Goal: Task Accomplishment & Management: Use online tool/utility

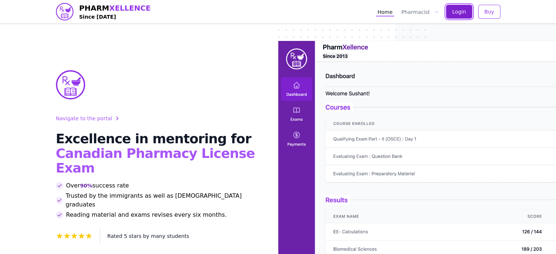
click at [453, 10] on button "Login" at bounding box center [459, 12] width 26 height 14
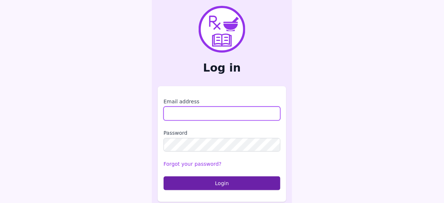
click at [214, 110] on input "Email address" at bounding box center [222, 114] width 117 height 14
type input "**********"
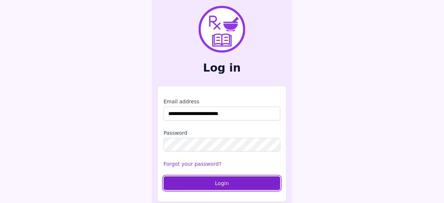
click at [225, 185] on button "Login" at bounding box center [222, 183] width 117 height 14
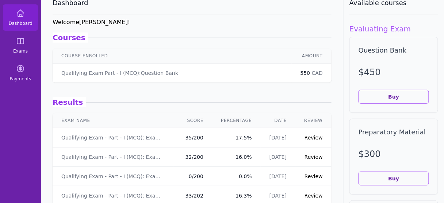
scroll to position [29, 0]
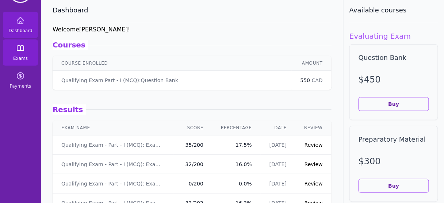
click at [12, 50] on link "Exams" at bounding box center [20, 52] width 35 height 26
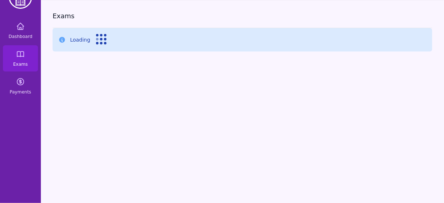
scroll to position [29, 0]
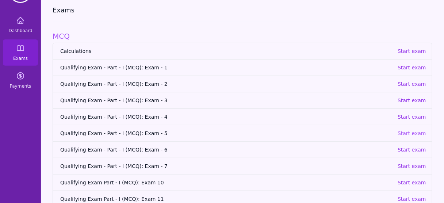
click at [421, 133] on p "Start exam" at bounding box center [412, 133] width 28 height 7
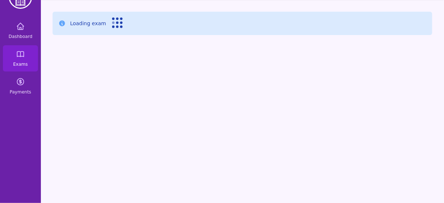
scroll to position [23, 0]
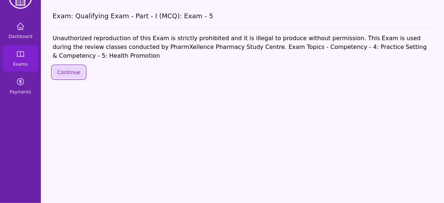
click at [61, 66] on button "Continue" at bounding box center [69, 72] width 33 height 12
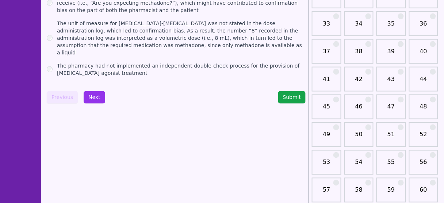
scroll to position [316, 0]
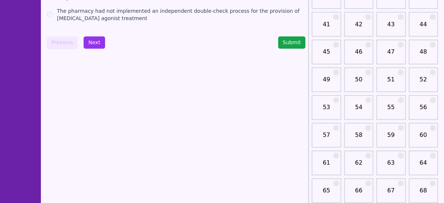
click at [391, 80] on link "51" at bounding box center [391, 83] width 25 height 15
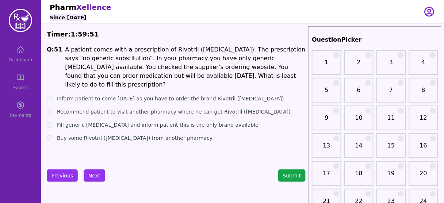
click at [206, 53] on li "A patient comes with a prescription of Rivotril ([MEDICAL_DATA]). The prescript…" at bounding box center [185, 67] width 241 height 44
click at [19, 58] on div "Dashboard Exams Payments" at bounding box center [20, 82] width 41 height 82
click at [20, 54] on div "Dashboard Exams Payments" at bounding box center [20, 82] width 41 height 82
click at [303, 173] on button "Submit" at bounding box center [292, 176] width 28 height 12
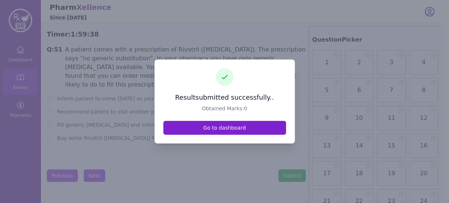
click at [224, 124] on link "Go to dashboard" at bounding box center [224, 128] width 123 height 14
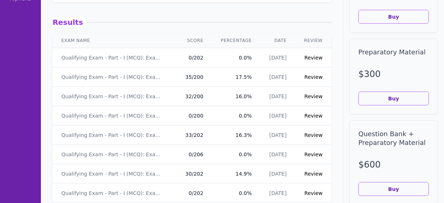
scroll to position [117, 0]
click at [125, 78] on link "Qualifying Exam - Part - I (MCQ): Exam - 6" at bounding box center [112, 76] width 103 height 7
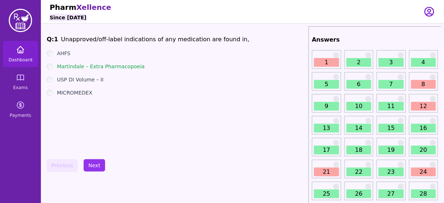
click at [20, 57] on span "Dashboard" at bounding box center [20, 60] width 24 height 6
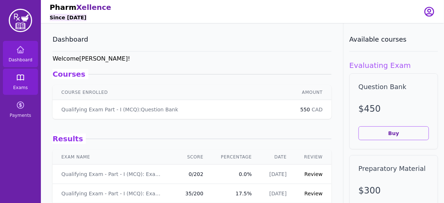
click at [14, 73] on link "Exams" at bounding box center [20, 82] width 35 height 26
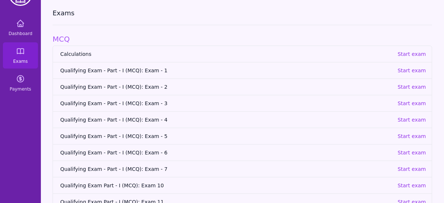
scroll to position [58, 0]
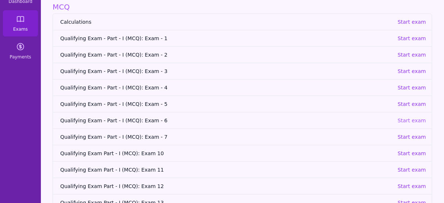
click at [412, 119] on p "Start exam" at bounding box center [412, 120] width 28 height 7
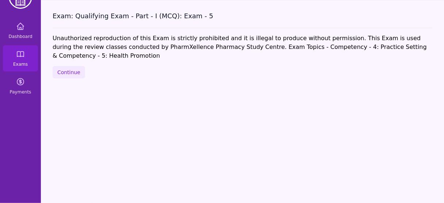
scroll to position [23, 0]
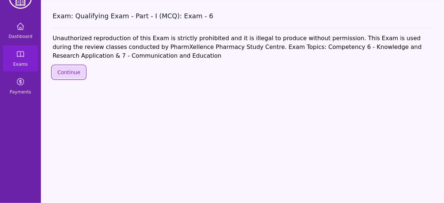
click at [60, 69] on button "Continue" at bounding box center [69, 72] width 33 height 12
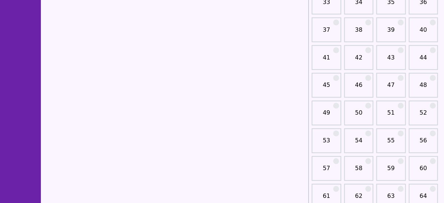
scroll to position [286, 0]
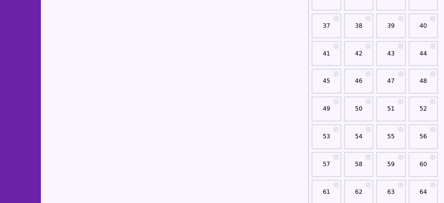
click at [392, 111] on link "51" at bounding box center [391, 112] width 25 height 15
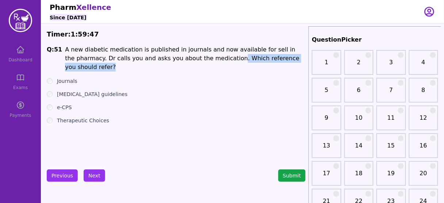
drag, startPoint x: 183, startPoint y: 56, endPoint x: 280, endPoint y: 61, distance: 97.0
click at [280, 61] on li "A new diabetic medication is published in journals and now available for sell i…" at bounding box center [185, 58] width 241 height 26
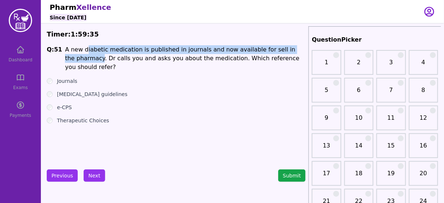
drag, startPoint x: 82, startPoint y: 48, endPoint x: 301, endPoint y: 49, distance: 218.8
click at [301, 49] on li "A new diabetic medication is published in journals and now available for sell i…" at bounding box center [185, 58] width 241 height 26
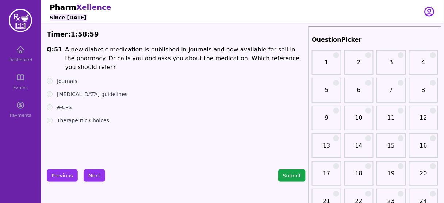
click at [69, 104] on label "e-CPS" at bounding box center [64, 107] width 15 height 7
click at [94, 172] on button "Next" at bounding box center [95, 176] width 22 height 12
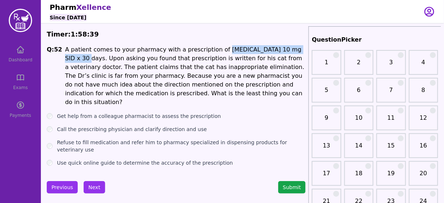
drag, startPoint x: 210, startPoint y: 49, endPoint x: 288, endPoint y: 47, distance: 78.2
click at [288, 47] on li "A patient comes to your pharmacy with a prescription of [MEDICAL_DATA] 10 mg SI…" at bounding box center [185, 75] width 241 height 61
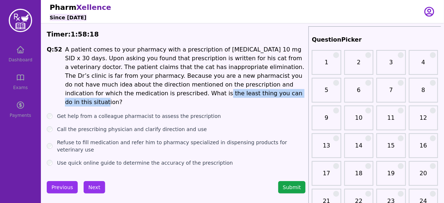
drag, startPoint x: 69, startPoint y: 92, endPoint x: 178, endPoint y: 92, distance: 108.5
click at [178, 92] on li "A patient comes to your pharmacy with a prescription of [MEDICAL_DATA] 10 mg SI…" at bounding box center [185, 75] width 241 height 61
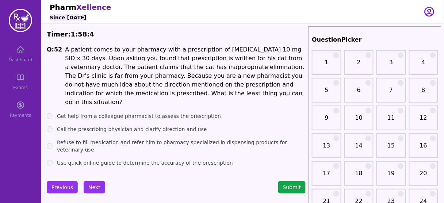
click at [88, 159] on label "Use quick online guide to determine the accuracy of the prescription" at bounding box center [145, 162] width 176 height 7
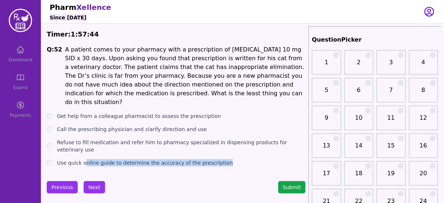
drag, startPoint x: 83, startPoint y: 151, endPoint x: 222, endPoint y: 148, distance: 139.6
click at [222, 148] on div "Q: 52 A patient comes to your pharmacy with a prescription of [MEDICAL_DATA] 10…" at bounding box center [176, 105] width 259 height 121
click at [90, 181] on button "Next" at bounding box center [95, 187] width 22 height 12
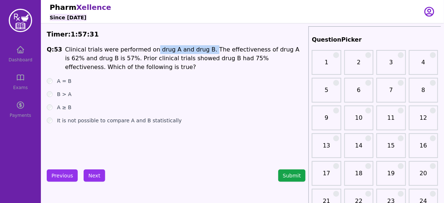
drag, startPoint x: 145, startPoint y: 49, endPoint x: 197, endPoint y: 46, distance: 52.3
click at [197, 46] on li "Clinical trials were performed on drug A and drug B. The effectiveness of drug …" at bounding box center [185, 58] width 241 height 26
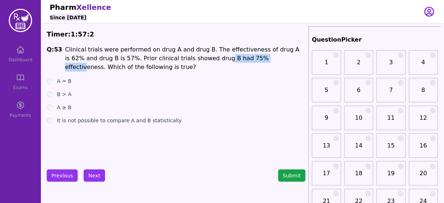
drag, startPoint x: 180, startPoint y: 58, endPoint x: 231, endPoint y: 61, distance: 50.9
click at [231, 61] on li "Clinical trials were performed on drug A and drug B. The effectiveness of drug …" at bounding box center [185, 58] width 241 height 26
click at [155, 124] on div "Q: 53 Clinical trials were performed on drug A and drug B. The effectiveness of…" at bounding box center [176, 100] width 259 height 110
click at [155, 122] on label "It is not possible to compare A and B statistically" at bounding box center [119, 120] width 125 height 7
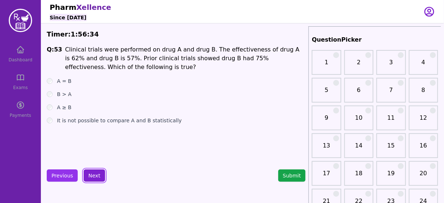
click at [90, 172] on button "Next" at bounding box center [95, 176] width 22 height 12
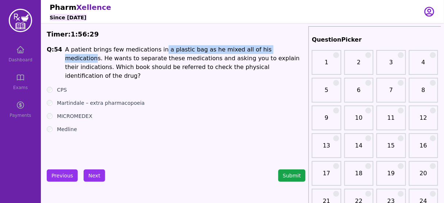
drag, startPoint x: 153, startPoint y: 51, endPoint x: 273, endPoint y: 48, distance: 119.9
click at [273, 48] on li "A patient brings few medications in a plastic bag as he mixed all of his medica…" at bounding box center [185, 62] width 241 height 35
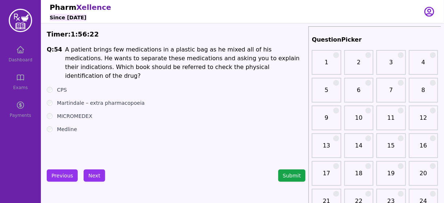
click at [53, 86] on div "CPS" at bounding box center [176, 89] width 259 height 7
click at [62, 86] on label "CPS" at bounding box center [62, 89] width 10 height 7
click at [67, 126] on label "Medline" at bounding box center [67, 129] width 20 height 7
click at [69, 113] on label "MICROMEDEX" at bounding box center [74, 116] width 35 height 7
click at [95, 173] on button "Next" at bounding box center [95, 176] width 22 height 12
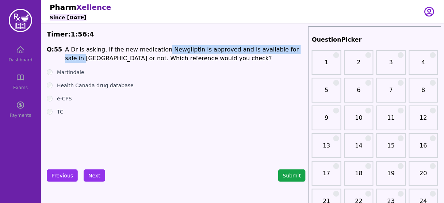
drag, startPoint x: 156, startPoint y: 47, endPoint x: 287, endPoint y: 50, distance: 130.5
click at [287, 50] on li "A Dr is asking, if the new medication Newgliptin is approved and is available f…" at bounding box center [185, 54] width 241 height 18
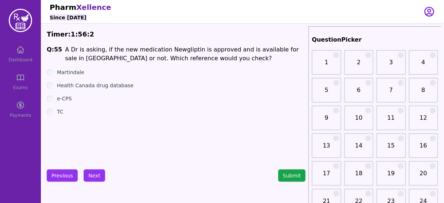
click at [89, 87] on label "Health Canada drug database" at bounding box center [95, 85] width 77 height 7
click at [99, 174] on button "Next" at bounding box center [95, 176] width 22 height 12
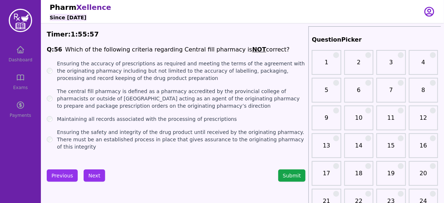
drag, startPoint x: 171, startPoint y: 48, endPoint x: 264, endPoint y: 49, distance: 92.8
click at [264, 49] on span "Q: 56 Which of the following criteria regarding Central fill pharmacy is NOT co…" at bounding box center [176, 49] width 259 height 9
click at [128, 101] on label "The central fill pharmacy is defined as a pharmacy accredited by the provincial…" at bounding box center [181, 99] width 249 height 22
click at [95, 174] on button "Next" at bounding box center [95, 176] width 22 height 12
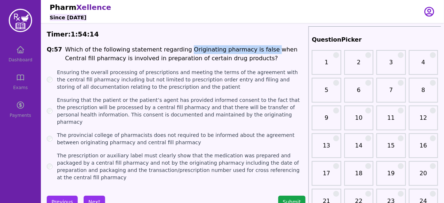
drag, startPoint x: 177, startPoint y: 50, endPoint x: 254, endPoint y: 50, distance: 76.7
click at [254, 50] on li "Which of the following statement regarding Originating pharmacy is false when C…" at bounding box center [185, 54] width 241 height 18
click at [111, 152] on label "The prescription or auxiliary label must clearly show that the medication was p…" at bounding box center [181, 166] width 249 height 29
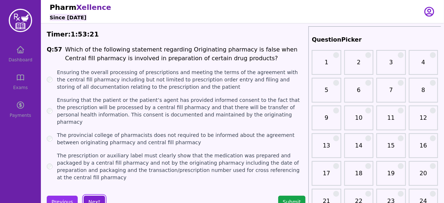
click at [89, 196] on button "Next" at bounding box center [95, 202] width 22 height 12
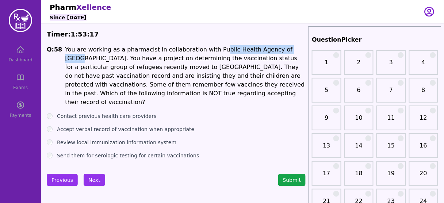
drag, startPoint x: 206, startPoint y: 52, endPoint x: 281, endPoint y: 52, distance: 74.9
click at [281, 52] on li "You are working as a pharmacist in collaboration with Public Health Agency of […" at bounding box center [185, 75] width 241 height 61
click at [281, 51] on li "You are working as a pharmacist in collaboration with Public Health Agency of […" at bounding box center [185, 75] width 241 height 61
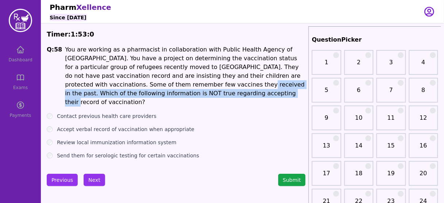
drag, startPoint x: 114, startPoint y: 85, endPoint x: 241, endPoint y: 90, distance: 126.9
click at [241, 90] on li "You are working as a pharmacist in collaboration with Public Health Agency of […" at bounding box center [185, 75] width 241 height 61
click at [109, 126] on label "Accept verbal record of vaccination when appropriate" at bounding box center [125, 129] width 137 height 7
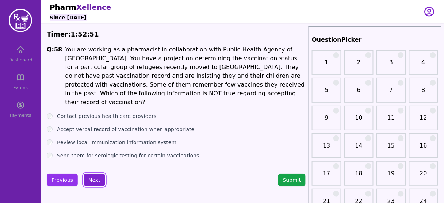
click at [96, 176] on button "Next" at bounding box center [95, 180] width 22 height 12
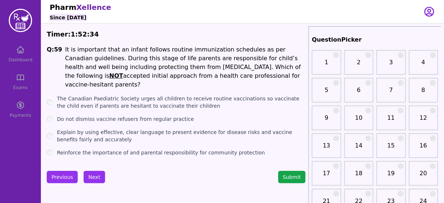
drag, startPoint x: 221, startPoint y: 67, endPoint x: 287, endPoint y: 78, distance: 67.3
click at [287, 78] on li "It is important that an infant follows routine immunization schedules as per Ca…" at bounding box center [185, 67] width 241 height 44
click at [162, 115] on label "Do not dismiss vaccine refusers from regular practice" at bounding box center [125, 118] width 137 height 7
click at [93, 173] on button "Next" at bounding box center [95, 177] width 22 height 12
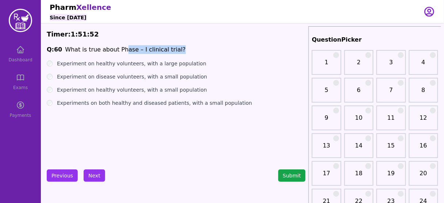
drag, startPoint x: 119, startPoint y: 52, endPoint x: 171, endPoint y: 53, distance: 51.2
click at [171, 53] on span "Q: 60 What is true about Phase – I clinical trial?" at bounding box center [176, 49] width 259 height 9
click at [140, 92] on label "Experiment on healthy volunteers, with a small population" at bounding box center [132, 89] width 150 height 7
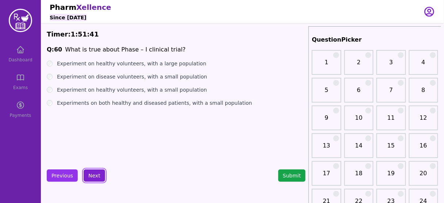
click at [90, 172] on button "Next" at bounding box center [95, 176] width 22 height 12
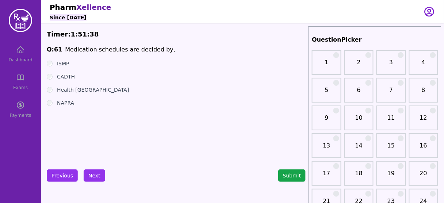
click at [62, 100] on label "NAPRA" at bounding box center [65, 102] width 17 height 7
click at [98, 178] on button "Next" at bounding box center [95, 176] width 22 height 12
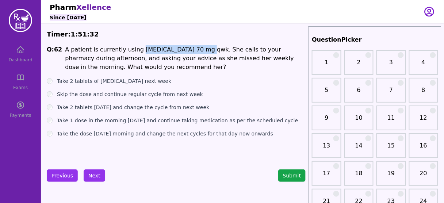
drag, startPoint x: 133, startPoint y: 50, endPoint x: 195, endPoint y: 48, distance: 62.1
click at [195, 48] on li "A patient is currently using [MEDICAL_DATA] 70 mg qwk. She calls to your pharma…" at bounding box center [185, 58] width 241 height 26
drag, startPoint x: 142, startPoint y: 137, endPoint x: 260, endPoint y: 134, distance: 118.1
click at [260, 134] on div "Q: 62 A patient is currently using [MEDICAL_DATA] 70 mg qwk. She calls to your …" at bounding box center [176, 100] width 259 height 110
click at [236, 136] on label "Take the dose [DATE] morning and change the next cycles for that day now onwards" at bounding box center [165, 133] width 216 height 7
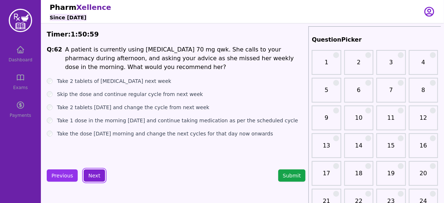
click at [84, 174] on button "Next" at bounding box center [95, 176] width 22 height 12
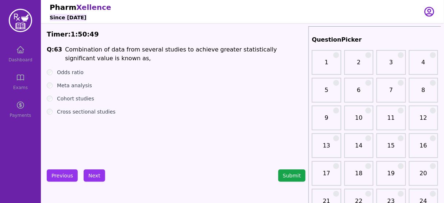
click at [68, 85] on label "Meta analysis" at bounding box center [74, 85] width 35 height 7
click at [92, 174] on button "Next" at bounding box center [95, 176] width 22 height 12
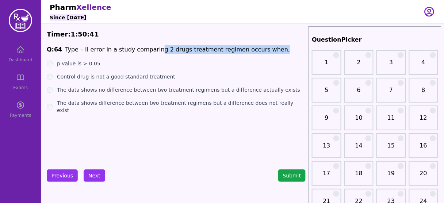
drag, startPoint x: 152, startPoint y: 49, endPoint x: 264, endPoint y: 50, distance: 111.8
click at [264, 50] on span "Q: 64 Type – II error in a study comparing 2 drugs treatment regimen occurs whe…" at bounding box center [176, 49] width 259 height 9
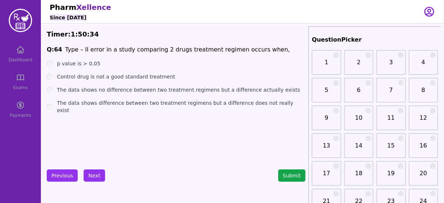
click at [187, 88] on label "The data shows no difference between two treatment regimens but a difference ac…" at bounding box center [178, 89] width 243 height 7
click at [90, 174] on button "Next" at bounding box center [95, 176] width 22 height 12
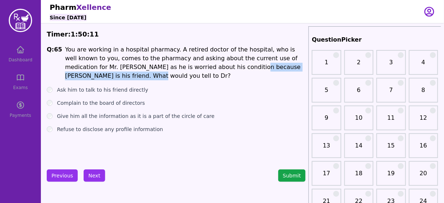
drag, startPoint x: 166, startPoint y: 69, endPoint x: 283, endPoint y: 68, distance: 117.6
click at [283, 68] on li "You are working in a hospital pharmacy. A retired doctor of the hospital, who i…" at bounding box center [185, 62] width 241 height 35
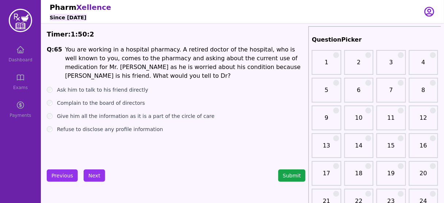
click at [128, 126] on label "Refuse to disclose any profile information" at bounding box center [110, 129] width 106 height 7
click at [87, 174] on button "Next" at bounding box center [95, 176] width 22 height 12
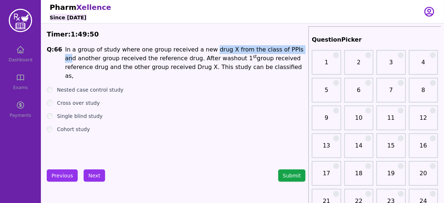
drag, startPoint x: 200, startPoint y: 51, endPoint x: 282, endPoint y: 49, distance: 82.6
click at [282, 49] on li "In a group of study where one group received a new drug X from the class of PPI…" at bounding box center [185, 62] width 241 height 35
drag, startPoint x: 157, startPoint y: 58, endPoint x: 267, endPoint y: 69, distance: 110.9
click at [267, 69] on li "In a group of study where one group received a new drug X from the class of PPI…" at bounding box center [185, 62] width 241 height 35
click at [90, 99] on label "Cross over study" at bounding box center [78, 102] width 43 height 7
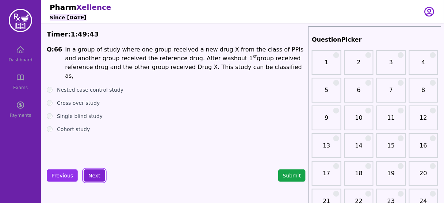
click at [91, 177] on button "Next" at bounding box center [95, 176] width 22 height 12
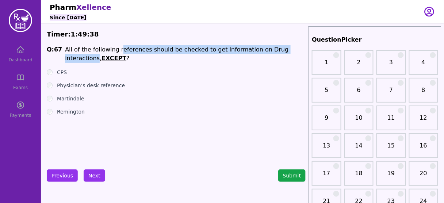
drag, startPoint x: 117, startPoint y: 51, endPoint x: 293, endPoint y: 47, distance: 175.8
click at [293, 47] on li "All of the following references should be checked to get information on Drug in…" at bounding box center [185, 54] width 241 height 18
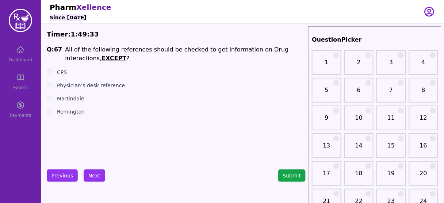
click at [65, 113] on label "Remington" at bounding box center [71, 111] width 28 height 7
click at [97, 175] on button "Next" at bounding box center [95, 176] width 22 height 12
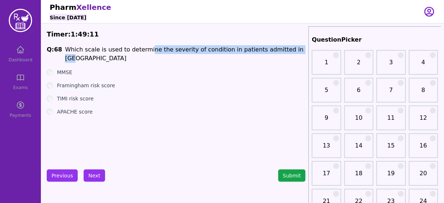
drag, startPoint x: 155, startPoint y: 50, endPoint x: 286, endPoint y: 52, distance: 131.2
click at [286, 52] on span "Q: 68 Which scale is used to determine the severity of condition in patients ad…" at bounding box center [176, 54] width 259 height 18
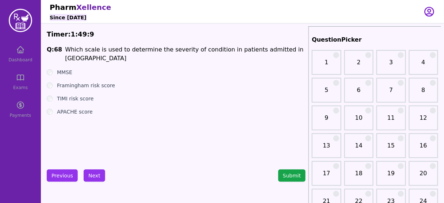
click at [88, 82] on label "Framingham risk score" at bounding box center [86, 85] width 58 height 7
click at [88, 108] on label "APACHE score" at bounding box center [75, 111] width 36 height 7
click at [91, 173] on button "Next" at bounding box center [95, 176] width 22 height 12
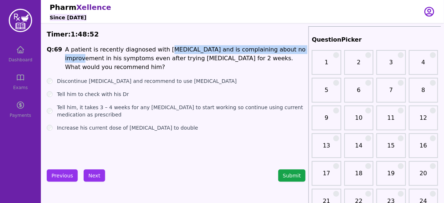
drag, startPoint x: 160, startPoint y: 51, endPoint x: 294, endPoint y: 51, distance: 133.4
click at [294, 51] on li "A patient is recently diagnosed with [MEDICAL_DATA] and is complaining about no…" at bounding box center [185, 58] width 241 height 26
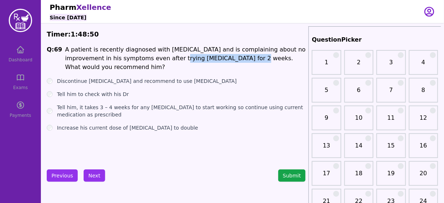
drag, startPoint x: 138, startPoint y: 58, endPoint x: 206, endPoint y: 58, distance: 67.6
click at [206, 58] on li "A patient is recently diagnosed with [MEDICAL_DATA] and is complaining about no…" at bounding box center [185, 58] width 241 height 26
click at [68, 104] on label "Tell him, it takes 3 – 4 weeks for any [MEDICAL_DATA] to start working so conti…" at bounding box center [181, 111] width 249 height 15
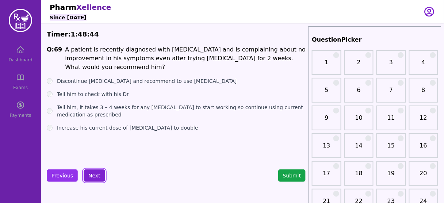
click at [86, 172] on button "Next" at bounding box center [95, 176] width 22 height 12
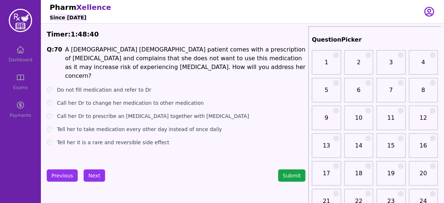
click at [228, 49] on li "A [DEMOGRAPHIC_DATA] [DEMOGRAPHIC_DATA] patient comes with a prescription of [M…" at bounding box center [185, 62] width 241 height 35
click at [122, 99] on label "Call her Dr to change her medication to other medication" at bounding box center [130, 102] width 147 height 7
click at [118, 86] on label "Do not fill medication and refer to Dr" at bounding box center [104, 89] width 94 height 7
click at [136, 99] on label "Call her Dr to change her medication to other medication" at bounding box center [130, 102] width 147 height 7
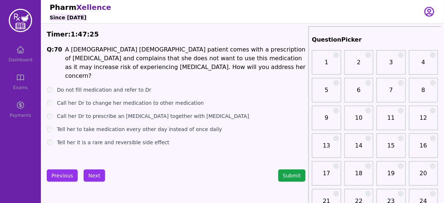
click at [80, 77] on div "Q: 70 A [DEMOGRAPHIC_DATA] [DEMOGRAPHIC_DATA] patient comes with a prescription…" at bounding box center [176, 100] width 259 height 110
click at [98, 86] on label "Do not fill medication and refer to Dr" at bounding box center [104, 89] width 94 height 7
click at [100, 99] on label "Call her Dr to change her medication to other medication" at bounding box center [130, 102] width 147 height 7
click at [95, 172] on button "Next" at bounding box center [95, 176] width 22 height 12
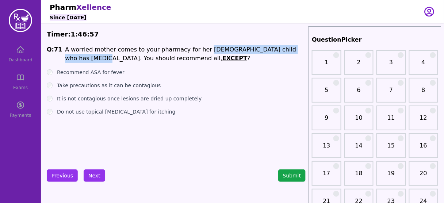
drag, startPoint x: 193, startPoint y: 50, endPoint x: 301, endPoint y: 51, distance: 107.4
click at [301, 51] on li "A worried mother comes to your pharmacy for her [DEMOGRAPHIC_DATA] child who ha…" at bounding box center [185, 54] width 241 height 18
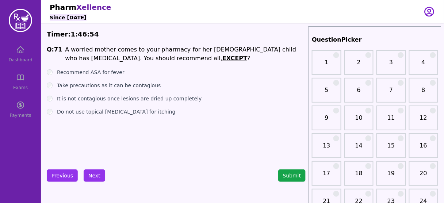
click at [95, 72] on label "Recommend ASA for fever" at bounding box center [91, 72] width 68 height 7
click at [96, 175] on button "Next" at bounding box center [95, 176] width 22 height 12
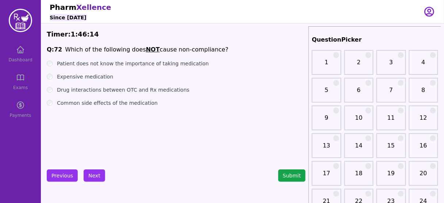
click at [121, 64] on label "Patient does not know the importance of taking medication" at bounding box center [133, 63] width 152 height 7
click at [104, 105] on label "Common side effects of the medication" at bounding box center [107, 102] width 101 height 7
click at [115, 63] on label "Patient does not know the importance of taking medication" at bounding box center [133, 63] width 152 height 7
click at [89, 176] on button "Next" at bounding box center [95, 176] width 22 height 12
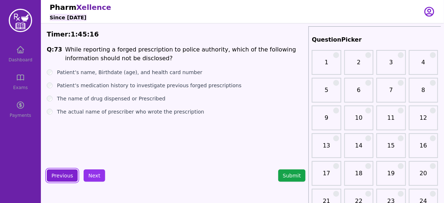
click at [68, 174] on button "Previous" at bounding box center [62, 176] width 31 height 12
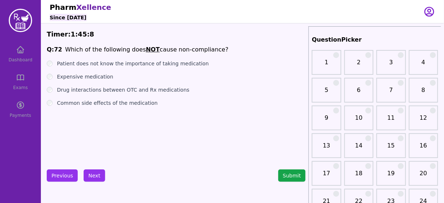
click at [109, 99] on ul "Patient does not know the importance of taking medication Expensive medication …" at bounding box center [176, 83] width 259 height 47
click at [118, 100] on label "Common side effects of the medication" at bounding box center [107, 102] width 101 height 7
click at [107, 58] on div "Q: 72 Which of the following does NOT cause non-compliance? Patient does not kn…" at bounding box center [176, 100] width 259 height 110
click at [110, 63] on label "Patient does not know the importance of taking medication" at bounding box center [133, 63] width 152 height 7
click at [95, 172] on button "Next" at bounding box center [95, 176] width 22 height 12
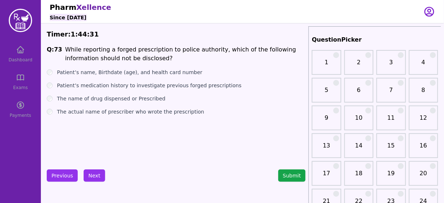
click at [133, 72] on label "Patient’s name, Birthdate (age), and health card number" at bounding box center [129, 72] width 145 height 7
click at [106, 84] on label "Patient’s medication history to investigate previous forged prescriptions" at bounding box center [149, 85] width 185 height 7
click at [94, 172] on button "Next" at bounding box center [95, 176] width 22 height 12
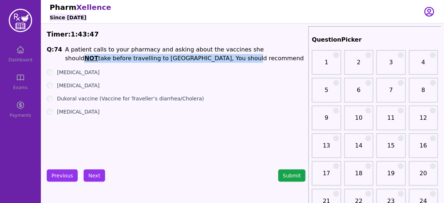
drag, startPoint x: 254, startPoint y: 48, endPoint x: 296, endPoint y: 57, distance: 42.9
click at [296, 57] on li "A patient calls to your pharmacy and asking about the vaccines she should NOT t…" at bounding box center [185, 54] width 241 height 18
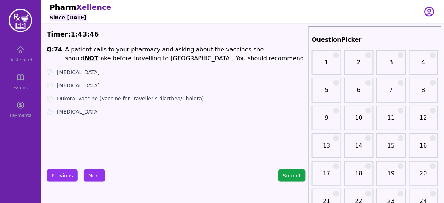
click at [81, 116] on div "Q: 74 A patient calls to your pharmacy and asking about the vaccines she should…" at bounding box center [176, 100] width 259 height 110
click at [80, 115] on label "[MEDICAL_DATA]" at bounding box center [78, 111] width 43 height 7
click at [90, 174] on button "Next" at bounding box center [95, 176] width 22 height 12
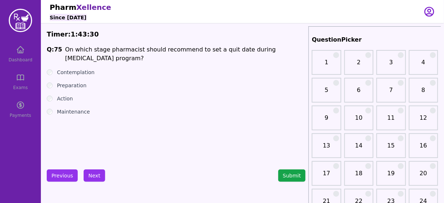
drag, startPoint x: 184, startPoint y: 49, endPoint x: 297, endPoint y: 57, distance: 113.2
click at [297, 57] on li "On which stage pharmacist should recommend to set a quit date during [MEDICAL_D…" at bounding box center [185, 54] width 241 height 18
click at [64, 98] on label "Action" at bounding box center [65, 98] width 16 height 7
click at [73, 85] on label "Preparation" at bounding box center [72, 85] width 30 height 7
click at [93, 176] on button "Next" at bounding box center [95, 176] width 22 height 12
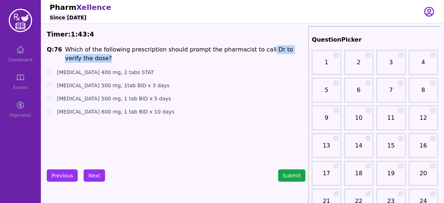
drag, startPoint x: 250, startPoint y: 50, endPoint x: 255, endPoint y: 56, distance: 7.8
click at [255, 56] on li "Which of the following prescription should prompt the pharmacist to call Dr to …" at bounding box center [185, 54] width 241 height 18
click at [129, 84] on label "[MEDICAL_DATA] 500 mg, 1tab BID x 3 days" at bounding box center [113, 85] width 113 height 7
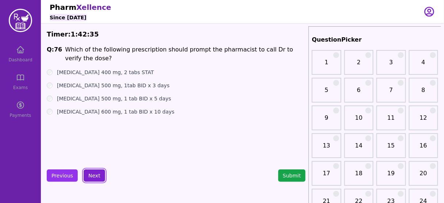
click at [92, 173] on button "Next" at bounding box center [95, 176] width 22 height 12
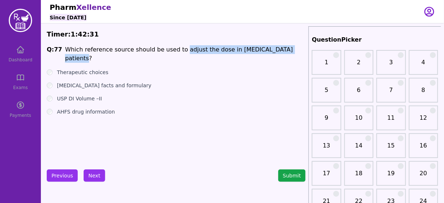
drag, startPoint x: 179, startPoint y: 47, endPoint x: 278, endPoint y: 51, distance: 99.8
click at [278, 51] on span "Q: 77 Which reference source should be used to adjust the dose in [MEDICAL_DATA…" at bounding box center [176, 54] width 259 height 18
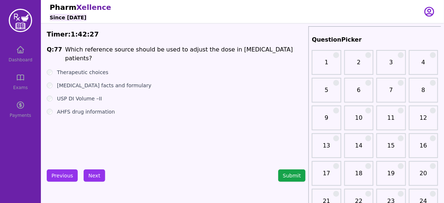
click at [88, 69] on label "Therapeutic choices" at bounding box center [83, 72] width 52 height 7
click at [94, 176] on button "Next" at bounding box center [95, 176] width 22 height 12
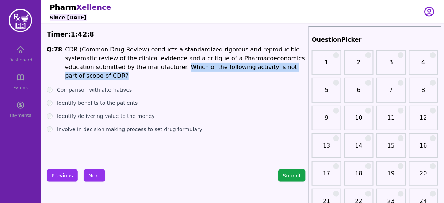
drag, startPoint x: 111, startPoint y: 68, endPoint x: 269, endPoint y: 66, distance: 158.2
click at [269, 66] on li "CDR (Common Drug Review) conducts a standardized rigorous and reproducible syst…" at bounding box center [185, 62] width 241 height 35
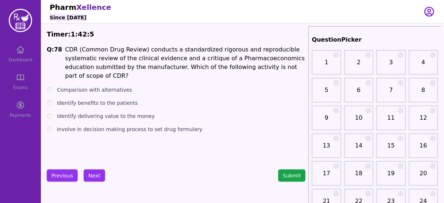
click at [91, 86] on label "Comparison with alternatives" at bounding box center [94, 89] width 75 height 7
click at [115, 113] on label "Identify delivering value to the money" at bounding box center [106, 116] width 98 height 7
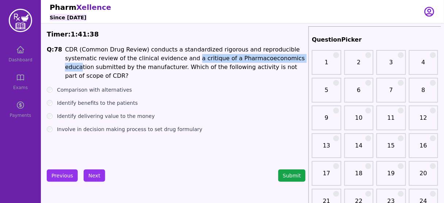
drag, startPoint x: 152, startPoint y: 60, endPoint x: 260, endPoint y: 55, distance: 107.9
click at [260, 55] on li "CDR (Common Drug Review) conducts a standardized rigorous and reproducible syst…" at bounding box center [185, 62] width 241 height 35
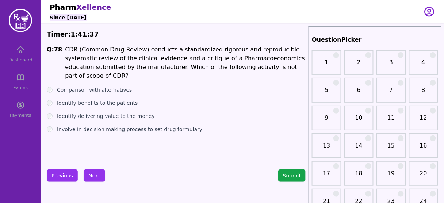
click at [109, 126] on label "Involve in decision making process to set drug formulary" at bounding box center [129, 129] width 145 height 7
click at [90, 173] on button "Next" at bounding box center [95, 176] width 22 height 12
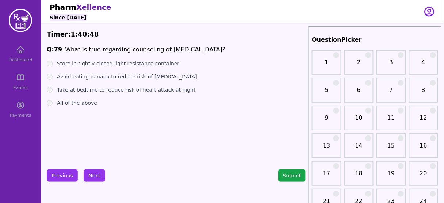
click at [148, 63] on label "Store in tightly closed light resistance container" at bounding box center [118, 63] width 122 height 7
click at [93, 175] on button "Next" at bounding box center [95, 176] width 22 height 12
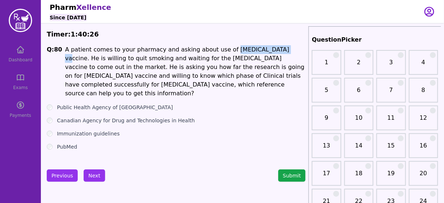
drag, startPoint x: 260, startPoint y: 48, endPoint x: 217, endPoint y: 47, distance: 43.5
click at [217, 47] on li "A patient comes to your pharmacy and asking about use of [MEDICAL_DATA] vaccine…" at bounding box center [185, 71] width 241 height 53
click at [73, 143] on label "PubMed" at bounding box center [67, 146] width 20 height 7
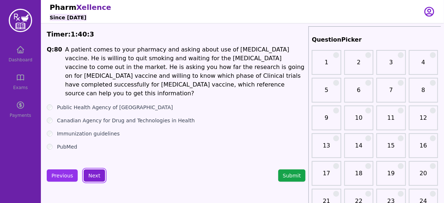
click at [94, 174] on button "Next" at bounding box center [95, 176] width 22 height 12
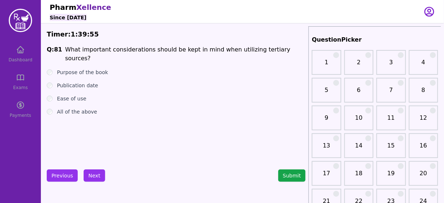
click at [65, 108] on label "All of the above" at bounding box center [77, 111] width 40 height 7
click at [91, 179] on button "Next" at bounding box center [95, 176] width 22 height 12
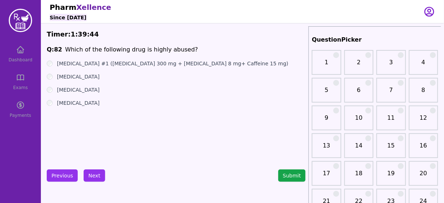
click at [91, 104] on label "[MEDICAL_DATA]" at bounding box center [78, 102] width 43 height 7
click at [100, 62] on label "[MEDICAL_DATA] #1 ([MEDICAL_DATA] 300 mg + [MEDICAL_DATA] 8 mg+ Caffeine 15 mg)" at bounding box center [173, 63] width 232 height 7
click at [95, 175] on button "Next" at bounding box center [95, 176] width 22 height 12
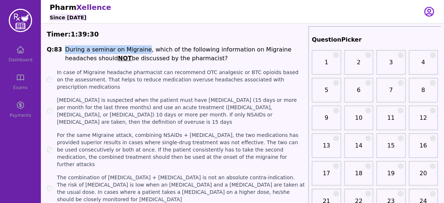
drag, startPoint x: 59, startPoint y: 50, endPoint x: 138, endPoint y: 48, distance: 79.7
click at [138, 48] on span "Q: 83 During a seminar on Migraine, which of the following information on Migra…" at bounding box center [176, 54] width 259 height 18
drag, startPoint x: 241, startPoint y: 47, endPoint x: 298, endPoint y: 55, distance: 56.8
click at [298, 55] on li "During a seminar on Migraine, which of the following information on Migraine he…" at bounding box center [185, 54] width 241 height 18
click at [134, 76] on label "In case of Migraine headache pharmacist can recommend OTC analgesic or BTC opio…" at bounding box center [181, 80] width 249 height 22
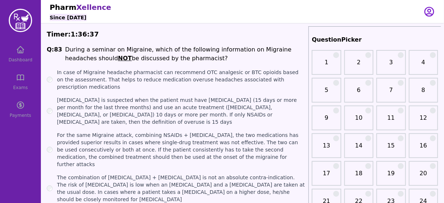
click at [200, 174] on label "The combination of [MEDICAL_DATA] + [MEDICAL_DATA] is not an absolute contra-in…" at bounding box center [181, 188] width 249 height 29
click at [203, 134] on label "For the same Migraine attack, combining NSAIDs + [MEDICAL_DATA], the two medica…" at bounding box center [181, 150] width 249 height 37
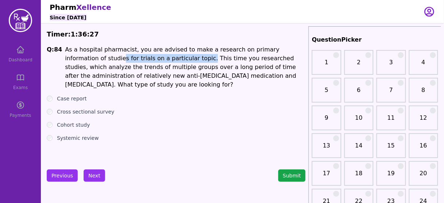
drag, startPoint x: 76, startPoint y: 59, endPoint x: 158, endPoint y: 60, distance: 81.8
click at [158, 60] on li "As a hospital pharmacist, you are advised to make a research on primary informa…" at bounding box center [185, 67] width 241 height 44
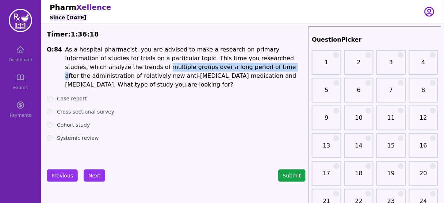
drag, startPoint x: 90, startPoint y: 69, endPoint x: 203, endPoint y: 70, distance: 113.3
click at [203, 70] on li "As a hospital pharmacist, you are advised to make a research on primary informa…" at bounding box center [185, 67] width 241 height 44
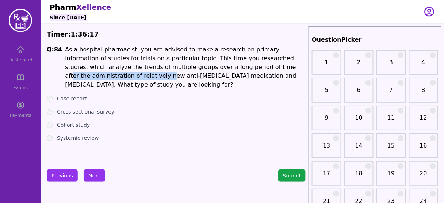
drag, startPoint x: 206, startPoint y: 69, endPoint x: 297, endPoint y: 69, distance: 90.2
click at [297, 69] on li "As a hospital pharmacist, you are advised to make a research on primary informa…" at bounding box center [185, 67] width 241 height 44
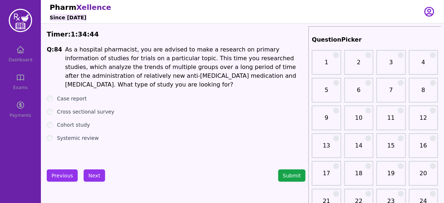
click at [79, 121] on label "Cohort study" at bounding box center [73, 124] width 33 height 7
click at [99, 178] on button "Next" at bounding box center [95, 176] width 22 height 12
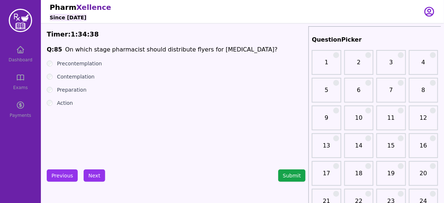
drag, startPoint x: 157, startPoint y: 52, endPoint x: 255, endPoint y: 54, distance: 98.3
click at [255, 54] on span "Q: 85 On which stage pharmacist should distribute flyers for [MEDICAL_DATA]?" at bounding box center [176, 49] width 259 height 9
click at [91, 64] on label "Precontemplation" at bounding box center [79, 63] width 45 height 7
click at [96, 171] on button "Next" at bounding box center [95, 176] width 22 height 12
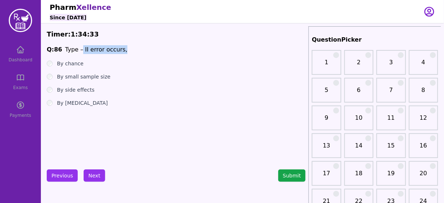
drag, startPoint x: 80, startPoint y: 47, endPoint x: 129, endPoint y: 46, distance: 49.3
click at [129, 46] on span "Q: 86 Type – II error occurs," at bounding box center [176, 49] width 259 height 9
click at [90, 76] on label "By small sample size" at bounding box center [84, 76] width 54 height 7
click at [92, 177] on button "Next" at bounding box center [95, 176] width 22 height 12
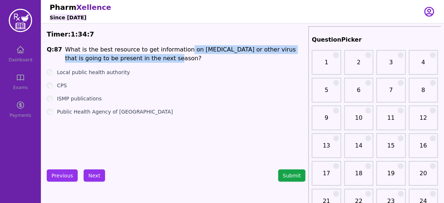
drag, startPoint x: 175, startPoint y: 52, endPoint x: 290, endPoint y: 57, distance: 115.2
click at [290, 57] on li "What is the best resource to get information on [MEDICAL_DATA] or other virus t…" at bounding box center [185, 54] width 241 height 18
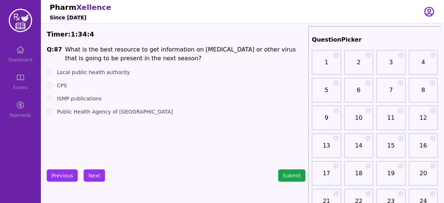
click at [108, 112] on label "Public Health Agency of [GEOGRAPHIC_DATA]" at bounding box center [115, 111] width 116 height 7
click at [95, 173] on button "Next" at bounding box center [95, 176] width 22 height 12
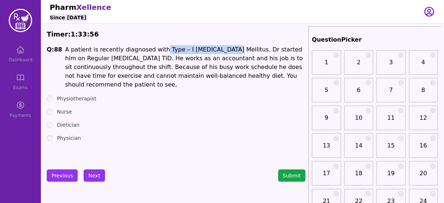
drag, startPoint x: 153, startPoint y: 52, endPoint x: 214, endPoint y: 49, distance: 61.4
click at [214, 49] on li "A patient is recently diagnosed with Type – I [MEDICAL_DATA] Mellitus. Dr start…" at bounding box center [185, 67] width 241 height 44
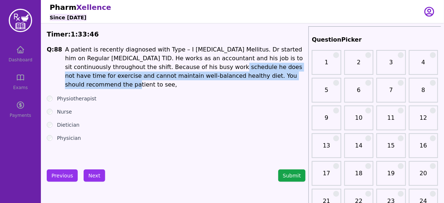
drag, startPoint x: 162, startPoint y: 65, endPoint x: 251, endPoint y: 74, distance: 89.5
click at [251, 74] on li "A patient is recently diagnosed with Type – I [MEDICAL_DATA] Mellitus. Dr start…" at bounding box center [185, 67] width 241 height 44
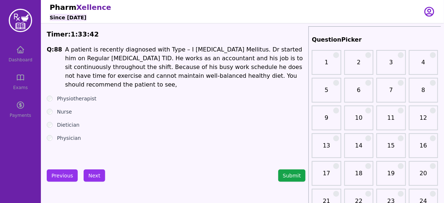
click at [68, 121] on label "Dietician" at bounding box center [68, 124] width 23 height 7
click at [91, 171] on button "Next" at bounding box center [95, 176] width 22 height 12
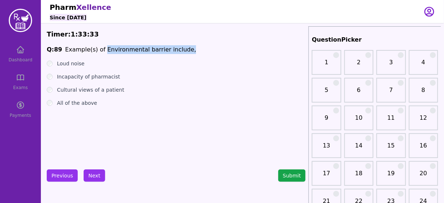
drag, startPoint x: 99, startPoint y: 52, endPoint x: 177, endPoint y: 50, distance: 77.9
click at [177, 50] on span "Q: 89 Example(s) of Environmental barrier include," at bounding box center [176, 49] width 259 height 9
click at [70, 62] on label "Loud noise" at bounding box center [71, 63] width 28 height 7
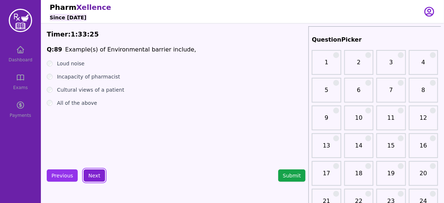
click at [94, 172] on button "Next" at bounding box center [95, 176] width 22 height 12
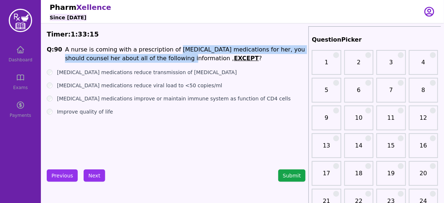
drag, startPoint x: 166, startPoint y: 46, endPoint x: 160, endPoint y: 61, distance: 15.8
click at [160, 61] on li "A nurse is coming with a prescription of [MEDICAL_DATA] medications for her, yo…" at bounding box center [185, 54] width 241 height 18
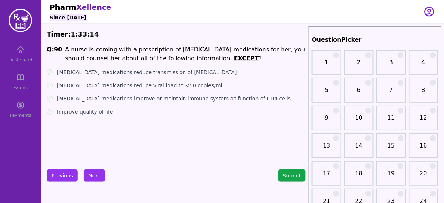
click at [81, 51] on li "A nurse is coming with a prescription of [MEDICAL_DATA] medications for her, yo…" at bounding box center [185, 54] width 241 height 18
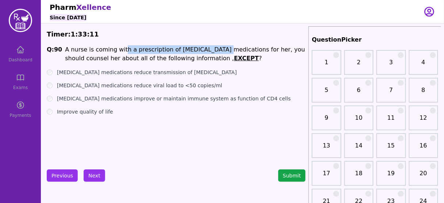
drag, startPoint x: 118, startPoint y: 51, endPoint x: 208, endPoint y: 47, distance: 89.6
click at [208, 47] on li "A nurse is coming with a prescription of [MEDICAL_DATA] medications for her, yo…" at bounding box center [185, 54] width 241 height 18
drag, startPoint x: 227, startPoint y: 48, endPoint x: 125, endPoint y: 46, distance: 101.2
click at [125, 46] on li "A nurse is coming with a prescription of [MEDICAL_DATA] medications for her, yo…" at bounding box center [185, 54] width 241 height 18
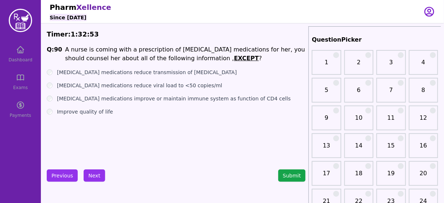
click at [115, 73] on label "[MEDICAL_DATA] medications reduce transmission of [MEDICAL_DATA]" at bounding box center [147, 72] width 180 height 7
click at [141, 84] on label "[MEDICAL_DATA] medications reduce viral load to <50 copies/ml" at bounding box center [140, 85] width 166 height 7
click at [92, 175] on button "Next" at bounding box center [95, 176] width 22 height 12
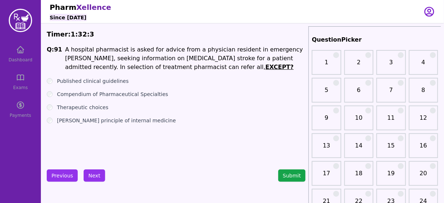
click at [134, 124] on label "[PERSON_NAME] principle of internal medicine" at bounding box center [116, 120] width 119 height 7
click at [93, 175] on button "Next" at bounding box center [95, 176] width 22 height 12
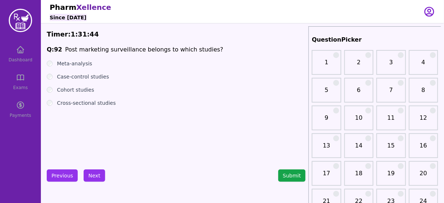
click at [75, 91] on label "Cohort studies" at bounding box center [75, 89] width 37 height 7
click at [97, 180] on button "Next" at bounding box center [95, 176] width 22 height 12
click at [85, 63] on label "Cochrane database" at bounding box center [82, 63] width 50 height 7
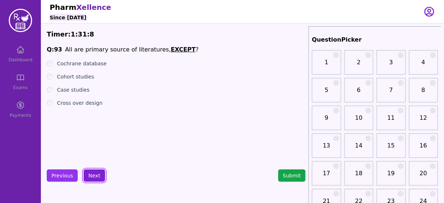
click at [91, 172] on button "Next" at bounding box center [95, 176] width 22 height 12
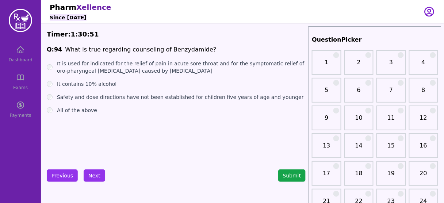
click at [79, 107] on label "All of the above" at bounding box center [77, 110] width 40 height 7
click at [94, 172] on button "Next" at bounding box center [95, 176] width 22 height 12
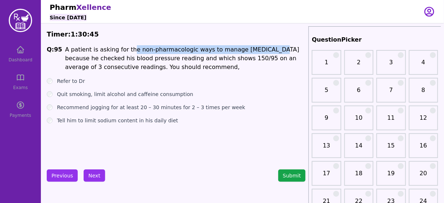
drag, startPoint x: 124, startPoint y: 50, endPoint x: 257, endPoint y: 51, distance: 133.0
click at [257, 51] on li "A patient is asking for the non-pharmacologic ways to manage [MEDICAL_DATA] bec…" at bounding box center [185, 58] width 241 height 26
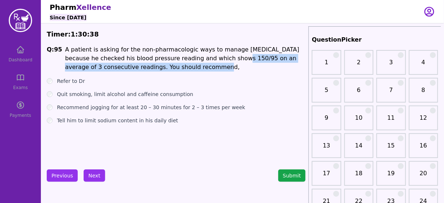
drag, startPoint x: 202, startPoint y: 60, endPoint x: 297, endPoint y: 64, distance: 94.3
click at [297, 64] on li "A patient is asking for the non-pharmacologic ways to manage [MEDICAL_DATA] bec…" at bounding box center [185, 58] width 241 height 26
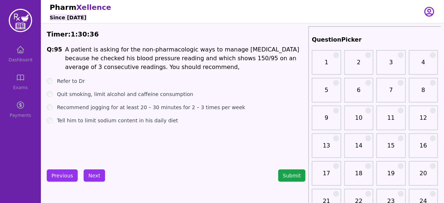
click at [58, 80] on label "Refer to Dr" at bounding box center [71, 80] width 28 height 7
click at [95, 176] on button "Next" at bounding box center [95, 176] width 22 height 12
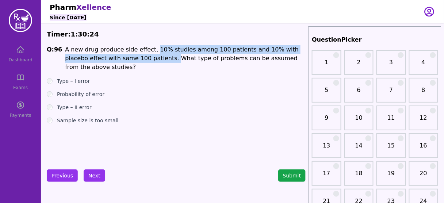
drag, startPoint x: 146, startPoint y: 52, endPoint x: 124, endPoint y: 57, distance: 22.9
click at [124, 57] on li "A new drug produce side effect, 10% studies among 100 patients and 10% with pla…" at bounding box center [185, 58] width 241 height 26
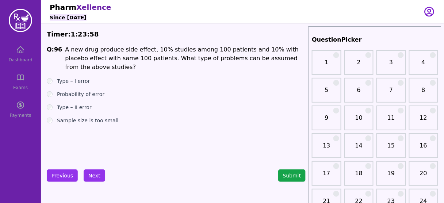
click at [175, 106] on ul "Type – I error Probability of error Type – II error Sample size is too small" at bounding box center [176, 100] width 259 height 47
click at [94, 91] on label "Probability of error" at bounding box center [80, 94] width 47 height 7
click at [94, 178] on button "Next" at bounding box center [95, 176] width 22 height 12
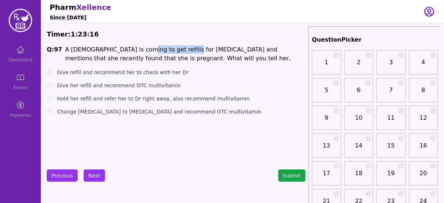
drag, startPoint x: 132, startPoint y: 50, endPoint x: 175, endPoint y: 52, distance: 43.1
click at [175, 52] on li "A [DEMOGRAPHIC_DATA] is coming to get refills for [MEDICAL_DATA] and mentions t…" at bounding box center [185, 54] width 241 height 18
click at [177, 51] on li "A [DEMOGRAPHIC_DATA] is coming to get refills for [MEDICAL_DATA] and mentions t…" at bounding box center [185, 54] width 241 height 18
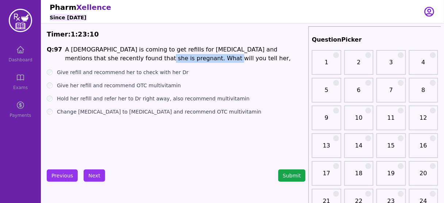
drag, startPoint x: 91, startPoint y: 59, endPoint x: 146, endPoint y: 61, distance: 55.6
click at [146, 61] on li "A [DEMOGRAPHIC_DATA] is coming to get refills for [MEDICAL_DATA] and mentions t…" at bounding box center [185, 54] width 241 height 18
click at [126, 100] on label "Hold her refill and refer her to Dr right away, also recommend multivitamin" at bounding box center [153, 98] width 193 height 7
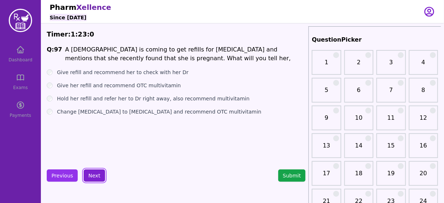
click at [92, 172] on button "Next" at bounding box center [95, 176] width 22 height 12
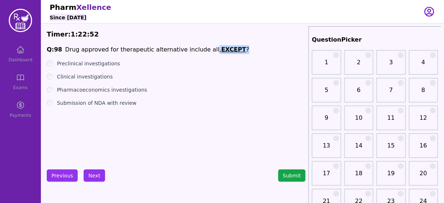
drag, startPoint x: 198, startPoint y: 50, endPoint x: 225, endPoint y: 48, distance: 26.8
click at [225, 48] on span "Q: 98 Drug approved for therapeutic alternative include all, EXCEPT ?" at bounding box center [176, 49] width 259 height 9
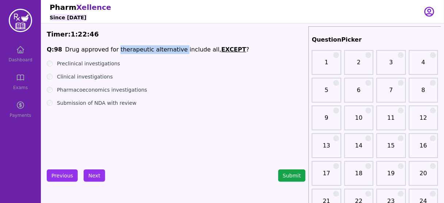
drag, startPoint x: 112, startPoint y: 51, endPoint x: 171, endPoint y: 50, distance: 58.8
click at [171, 50] on li "Drug approved for therapeutic alternative include all, EXCEPT ?" at bounding box center [157, 49] width 185 height 9
click at [178, 101] on div "Submission of NDA with review" at bounding box center [176, 102] width 259 height 7
drag, startPoint x: 201, startPoint y: 51, endPoint x: 224, endPoint y: 49, distance: 22.8
click at [224, 49] on span "Q: 98 Drug approved for therapeutic alternative include all, EXCEPT ?" at bounding box center [176, 49] width 259 height 9
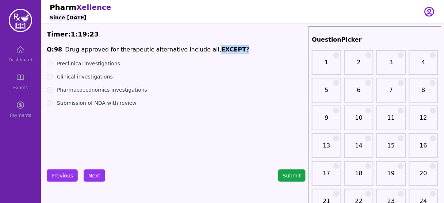
click at [224, 49] on span "Q: 98 Drug approved for therapeutic alternative include all, EXCEPT ?" at bounding box center [176, 49] width 259 height 9
click at [127, 89] on label "Pharmacoeconomics investigations" at bounding box center [102, 89] width 90 height 7
click at [90, 107] on div "Q: 98 Drug approved for therapeutic alternative include all, EXCEPT ? Preclinic…" at bounding box center [176, 100] width 259 height 110
click at [90, 104] on label "Submission of NDA with review" at bounding box center [97, 102] width 80 height 7
click at [131, 88] on label "Pharmacoeconomics investigations" at bounding box center [102, 89] width 90 height 7
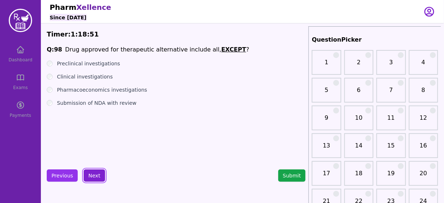
click at [97, 175] on button "Next" at bounding box center [95, 176] width 22 height 12
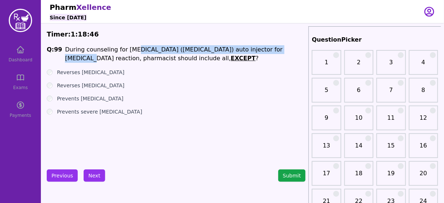
drag, startPoint x: 150, startPoint y: 48, endPoint x: 270, endPoint y: 51, distance: 119.9
click at [270, 51] on li "During counseling for [MEDICAL_DATA] ([MEDICAL_DATA]) auto injector for [MEDICA…" at bounding box center [185, 54] width 241 height 18
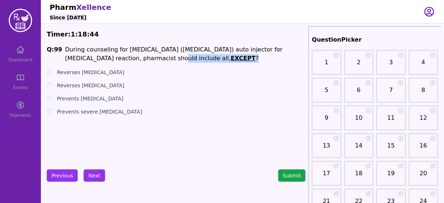
drag, startPoint x: 106, startPoint y: 60, endPoint x: 143, endPoint y: 59, distance: 36.9
click at [143, 59] on li "During counseling for [MEDICAL_DATA] ([MEDICAL_DATA]) auto injector for [MEDICA…" at bounding box center [185, 54] width 241 height 18
click at [106, 101] on label "Prevents [MEDICAL_DATA]" at bounding box center [90, 98] width 66 height 7
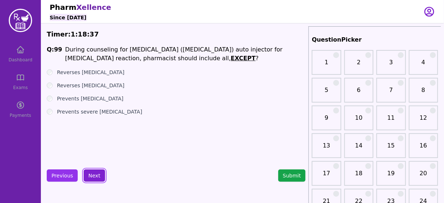
click at [99, 174] on button "Next" at bounding box center [95, 176] width 22 height 12
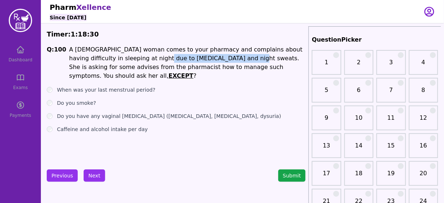
drag, startPoint x: 202, startPoint y: 60, endPoint x: 125, endPoint y: 58, distance: 76.4
click at [125, 58] on li "A [DEMOGRAPHIC_DATA] woman comes to your pharmacy and complains about having di…" at bounding box center [187, 62] width 237 height 35
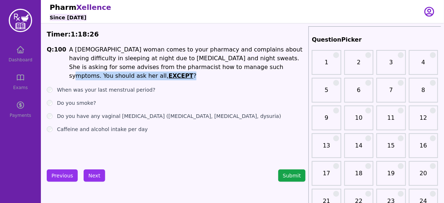
drag, startPoint x: 193, startPoint y: 67, endPoint x: 278, endPoint y: 70, distance: 85.2
click at [278, 70] on li "A [DEMOGRAPHIC_DATA] woman comes to your pharmacy and complains about having di…" at bounding box center [187, 62] width 237 height 35
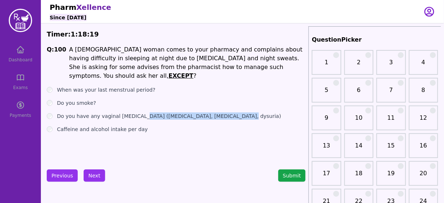
drag, startPoint x: 136, startPoint y: 109, endPoint x: 233, endPoint y: 108, distance: 96.8
click at [233, 113] on div "Do you have any vaginal [MEDICAL_DATA] ([MEDICAL_DATA], [MEDICAL_DATA], dysuria)" at bounding box center [176, 116] width 259 height 7
click at [123, 126] on label "Caffeine and alcohol intake per day" at bounding box center [102, 129] width 91 height 7
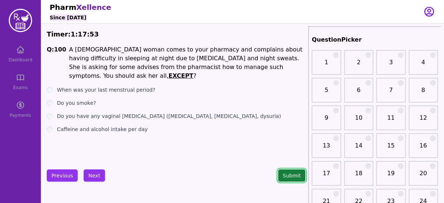
click at [295, 176] on button "Submit" at bounding box center [292, 176] width 28 height 12
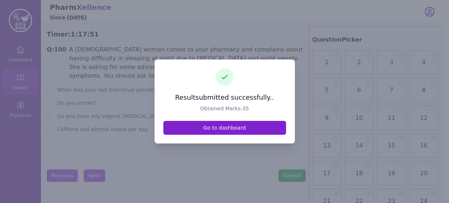
click at [212, 130] on link "Go to dashboard" at bounding box center [224, 128] width 123 height 14
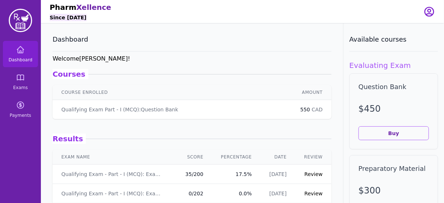
scroll to position [117, 0]
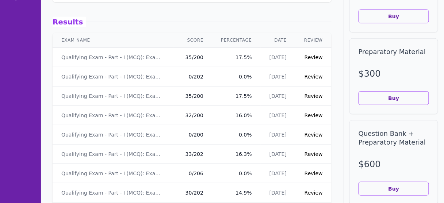
click at [309, 57] on link "Review" at bounding box center [314, 57] width 18 height 6
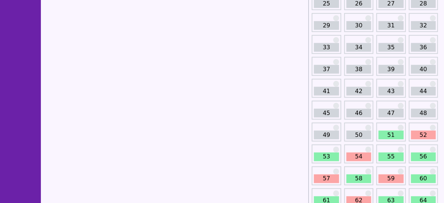
scroll to position [205, 0]
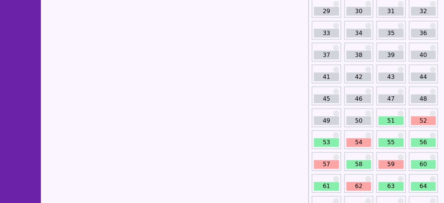
click at [392, 120] on link "51" at bounding box center [391, 121] width 25 height 9
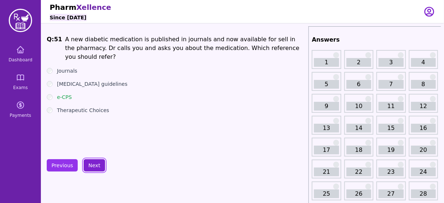
click at [100, 166] on button "Next" at bounding box center [95, 165] width 22 height 12
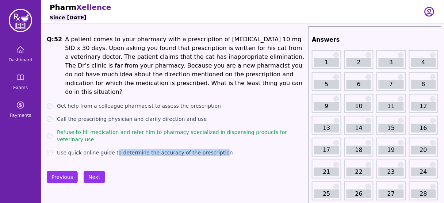
drag, startPoint x: 116, startPoint y: 128, endPoint x: 214, endPoint y: 129, distance: 97.9
click at [214, 129] on ul "Get help from a colleague pharmacist to assess the prescription Call the prescr…" at bounding box center [176, 129] width 259 height 54
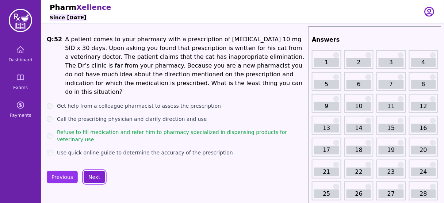
click at [91, 171] on button "Next" at bounding box center [95, 177] width 22 height 12
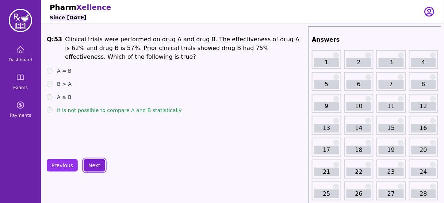
click at [91, 163] on button "Next" at bounding box center [95, 165] width 22 height 12
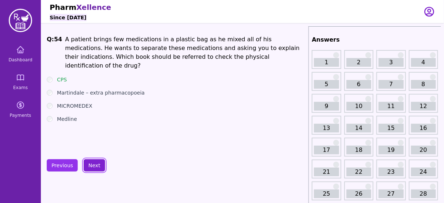
click at [91, 163] on button "Next" at bounding box center [95, 165] width 22 height 12
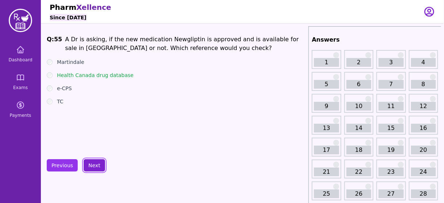
click at [91, 163] on button "Next" at bounding box center [95, 165] width 22 height 12
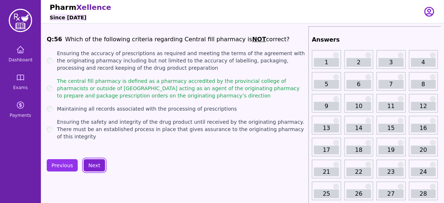
click at [91, 163] on button "Next" at bounding box center [95, 165] width 22 height 12
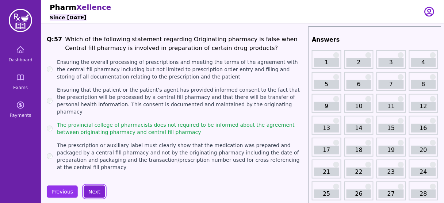
click at [95, 186] on button "Next" at bounding box center [95, 192] width 22 height 12
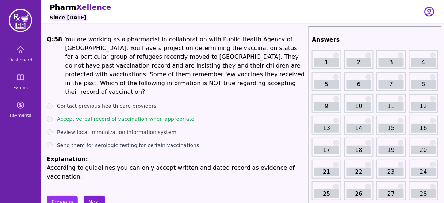
click at [95, 196] on button "Next" at bounding box center [95, 202] width 22 height 12
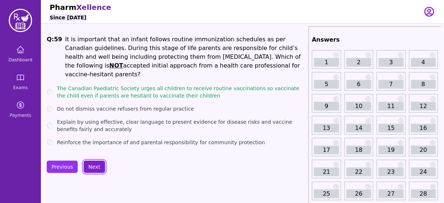
click at [90, 164] on button "Next" at bounding box center [95, 167] width 22 height 12
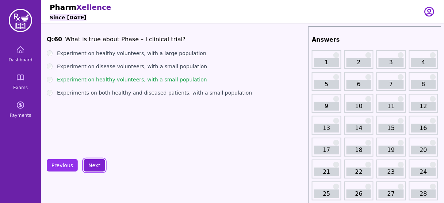
click at [91, 163] on button "Next" at bounding box center [95, 165] width 22 height 12
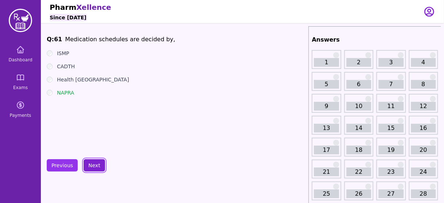
click at [91, 163] on button "Next" at bounding box center [95, 165] width 22 height 12
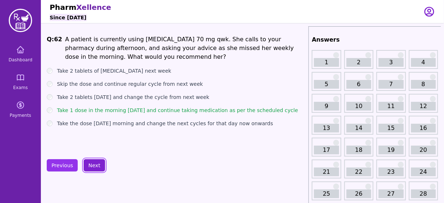
click at [91, 163] on button "Next" at bounding box center [95, 165] width 22 height 12
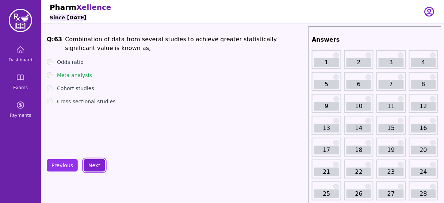
click at [91, 163] on button "Next" at bounding box center [95, 165] width 22 height 12
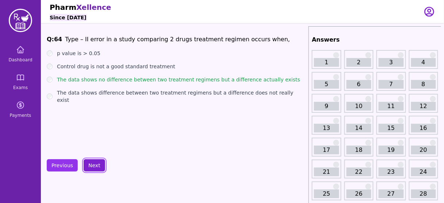
click at [91, 163] on button "Next" at bounding box center [95, 165] width 22 height 12
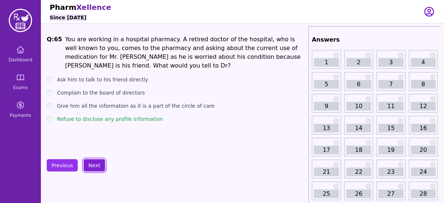
click at [91, 163] on button "Next" at bounding box center [95, 165] width 22 height 12
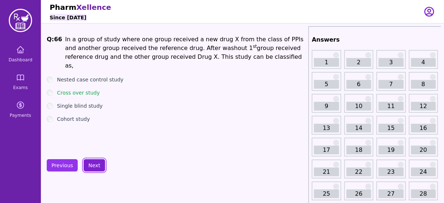
click at [91, 163] on button "Next" at bounding box center [95, 165] width 22 height 12
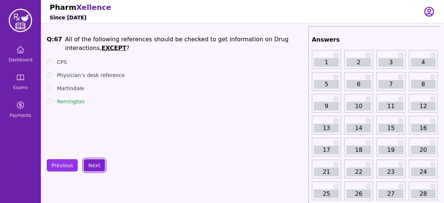
click at [91, 163] on button "Next" at bounding box center [95, 165] width 22 height 12
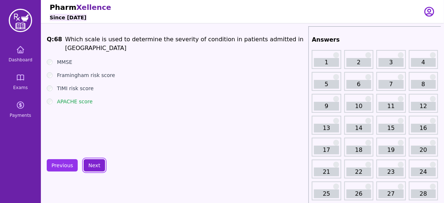
click at [91, 163] on button "Next" at bounding box center [95, 165] width 22 height 12
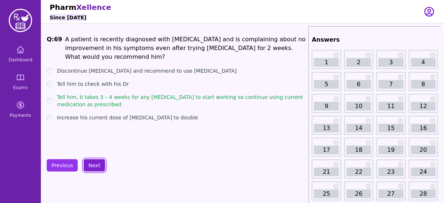
click at [91, 163] on button "Next" at bounding box center [95, 165] width 22 height 12
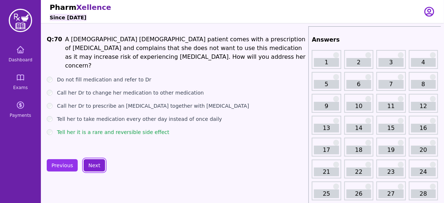
click at [91, 163] on button "Next" at bounding box center [95, 165] width 22 height 12
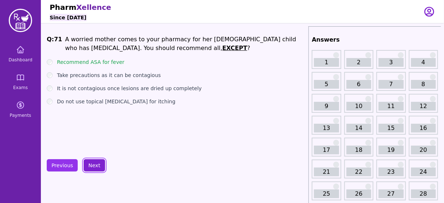
click at [91, 163] on button "Next" at bounding box center [95, 165] width 22 height 12
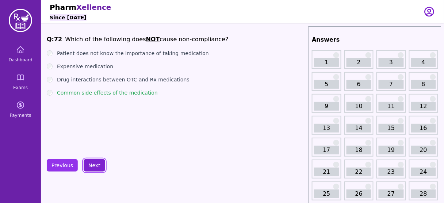
click at [91, 163] on button "Next" at bounding box center [95, 165] width 22 height 12
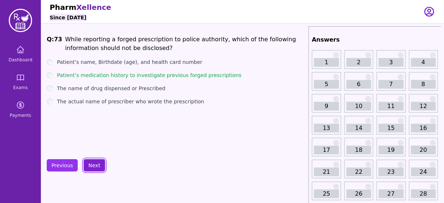
click at [91, 163] on button "Next" at bounding box center [95, 165] width 22 height 12
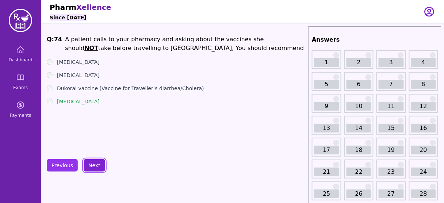
click at [91, 163] on button "Next" at bounding box center [95, 165] width 22 height 12
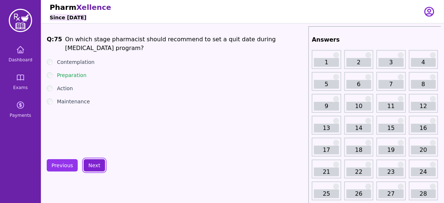
click at [91, 163] on button "Next" at bounding box center [95, 165] width 22 height 12
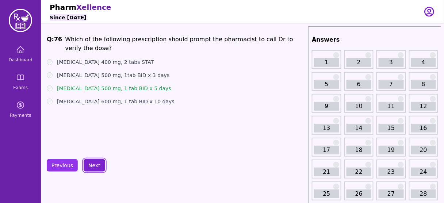
click at [91, 163] on button "Next" at bounding box center [95, 165] width 22 height 12
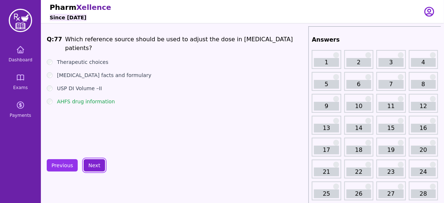
click at [91, 163] on button "Next" at bounding box center [95, 165] width 22 height 12
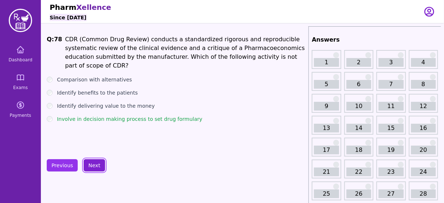
click at [91, 163] on button "Next" at bounding box center [95, 165] width 22 height 12
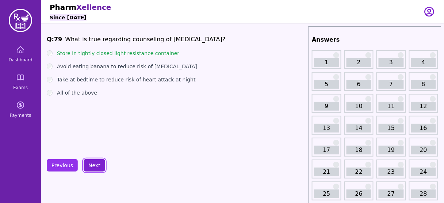
click at [91, 163] on button "Next" at bounding box center [95, 165] width 22 height 12
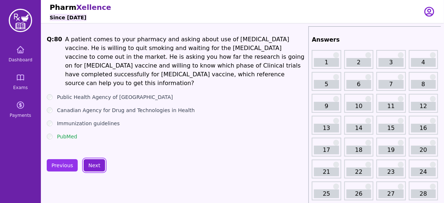
click at [91, 163] on button "Next" at bounding box center [95, 165] width 22 height 12
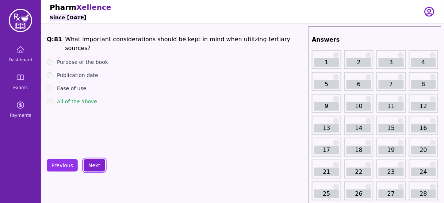
click at [91, 163] on button "Next" at bounding box center [95, 165] width 22 height 12
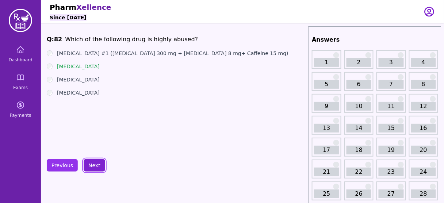
click at [91, 163] on button "Next" at bounding box center [95, 165] width 22 height 12
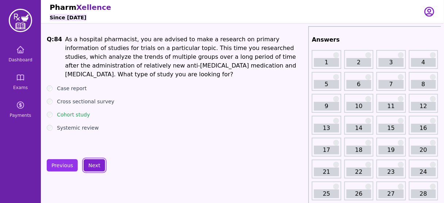
click at [89, 170] on button "Next" at bounding box center [95, 165] width 22 height 12
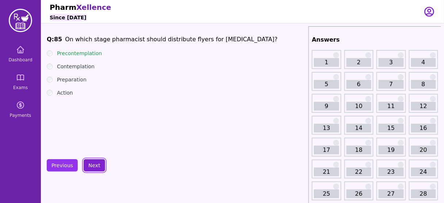
click at [89, 166] on button "Next" at bounding box center [95, 165] width 22 height 12
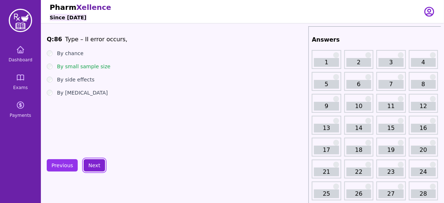
click at [89, 165] on button "Next" at bounding box center [95, 165] width 22 height 12
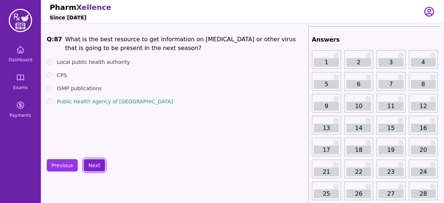
click at [89, 165] on button "Next" at bounding box center [95, 165] width 22 height 12
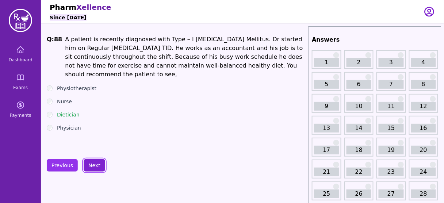
click at [89, 165] on button "Next" at bounding box center [95, 165] width 22 height 12
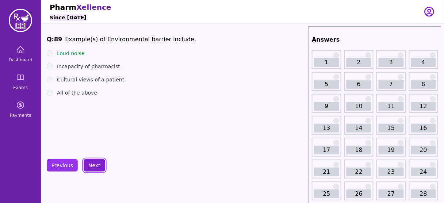
click at [90, 164] on button "Next" at bounding box center [95, 165] width 22 height 12
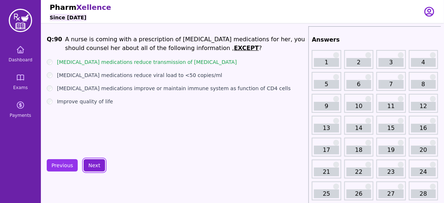
click at [90, 164] on button "Next" at bounding box center [95, 165] width 22 height 12
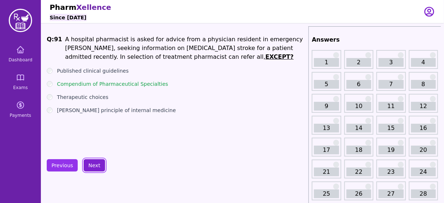
click at [90, 164] on button "Next" at bounding box center [95, 165] width 22 height 12
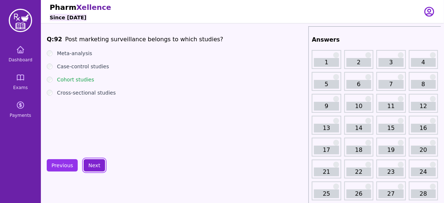
click at [90, 164] on button "Next" at bounding box center [95, 165] width 22 height 12
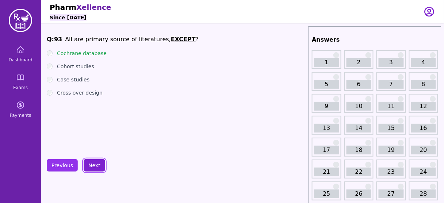
click at [90, 164] on button "Next" at bounding box center [95, 165] width 22 height 12
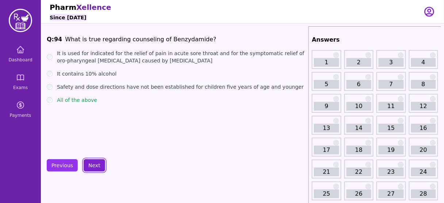
click at [90, 164] on button "Next" at bounding box center [95, 165] width 22 height 12
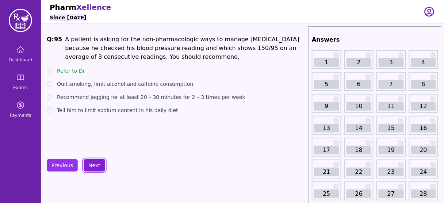
click at [90, 164] on button "Next" at bounding box center [95, 165] width 22 height 12
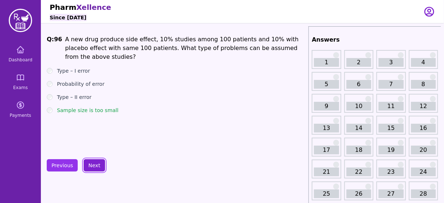
click at [90, 164] on button "Next" at bounding box center [95, 165] width 22 height 12
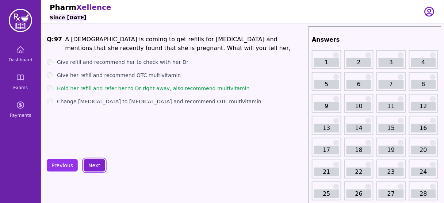
click at [90, 164] on button "Next" at bounding box center [95, 165] width 22 height 12
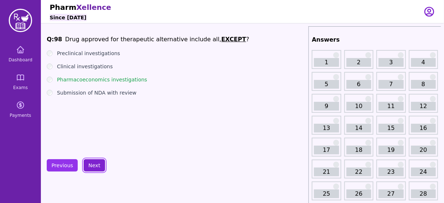
click at [90, 164] on button "Next" at bounding box center [95, 165] width 22 height 12
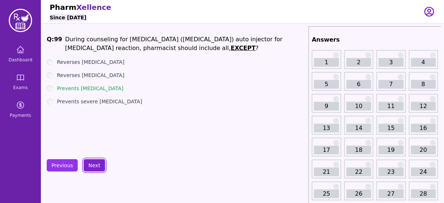
click at [90, 164] on button "Next" at bounding box center [95, 165] width 22 height 12
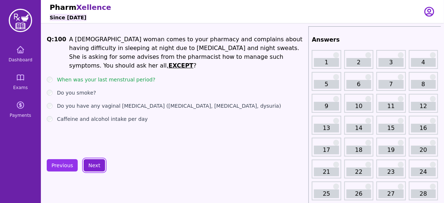
click at [90, 164] on button "Next" at bounding box center [95, 165] width 22 height 12
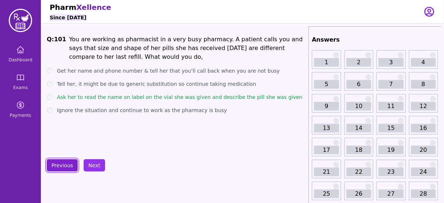
click at [72, 165] on button "Previous" at bounding box center [62, 165] width 31 height 12
